Goal: Check status: Check status

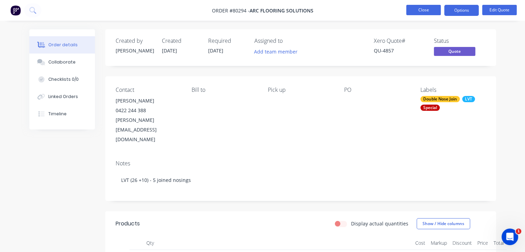
click at [426, 7] on button "Close" at bounding box center [424, 10] width 35 height 10
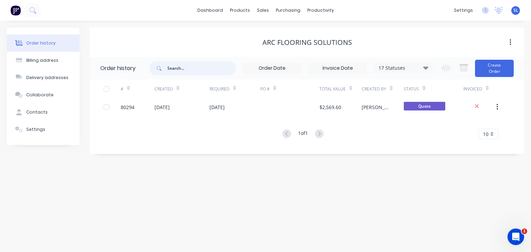
click at [203, 73] on input "text" at bounding box center [201, 68] width 68 height 14
type input "80262"
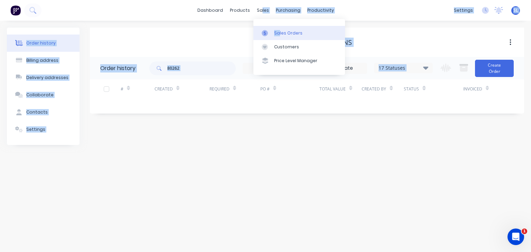
drag, startPoint x: 261, startPoint y: 11, endPoint x: 278, endPoint y: 39, distance: 32.4
click at [278, 39] on body "dashboard products sales purchasing productivity dashboard products Product Cat…" at bounding box center [265, 126] width 531 height 252
click at [278, 39] on link "Sales Orders" at bounding box center [299, 33] width 92 height 14
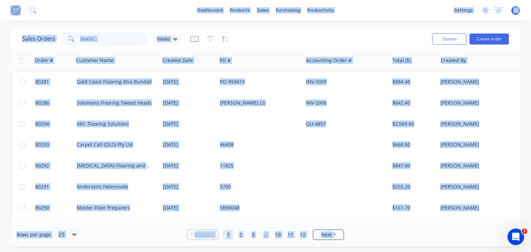
click at [106, 41] on input "text" at bounding box center [113, 39] width 67 height 14
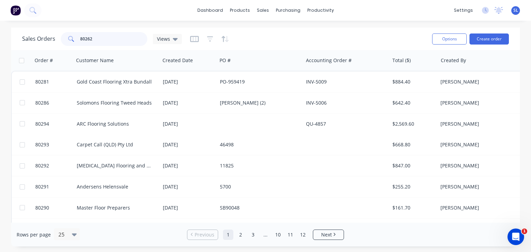
type input "80262"
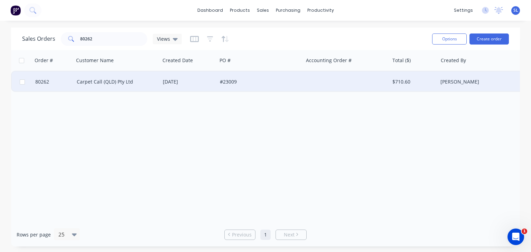
click at [215, 80] on div "[DATE]" at bounding box center [188, 82] width 57 height 21
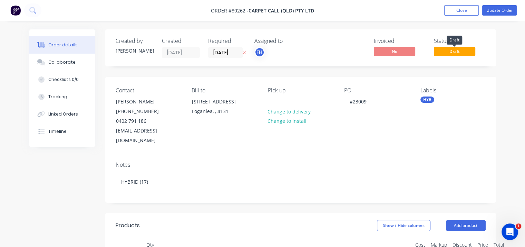
click at [458, 49] on span "Draft" at bounding box center [454, 51] width 41 height 9
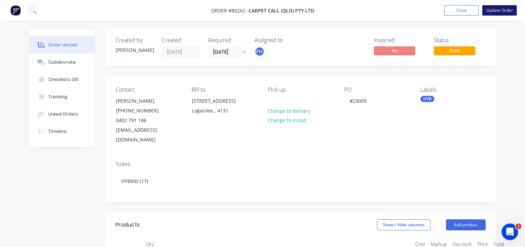
click at [508, 12] on button "Update Order" at bounding box center [500, 10] width 35 height 10
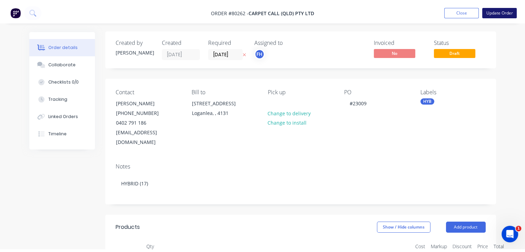
scroll to position [0, 0]
